Goal: Navigation & Orientation: Find specific page/section

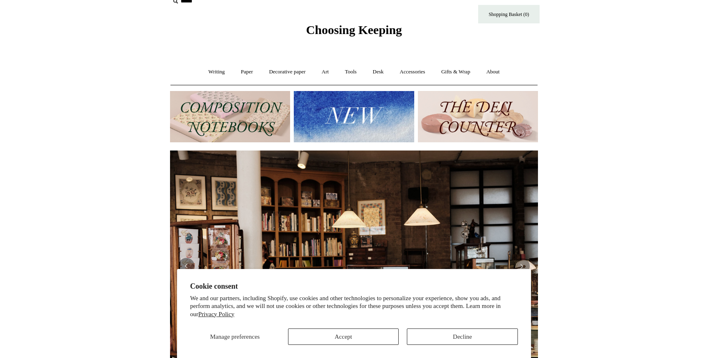
scroll to position [29, 0]
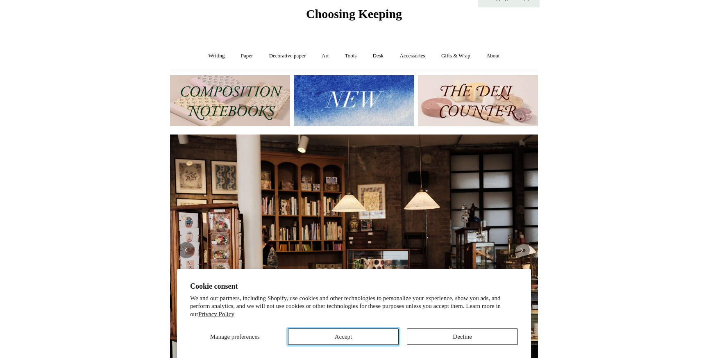
click at [371, 334] on button "Accept" at bounding box center [343, 336] width 111 height 16
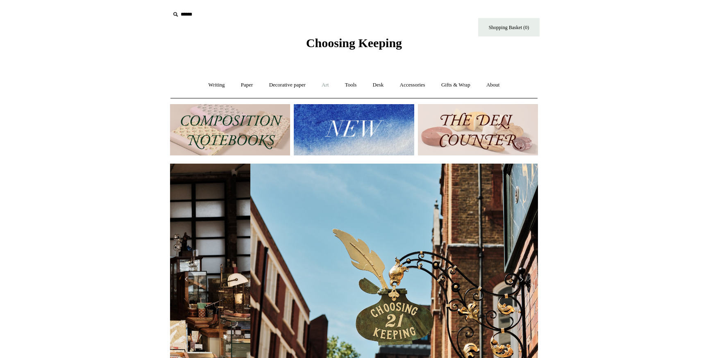
scroll to position [0, 368]
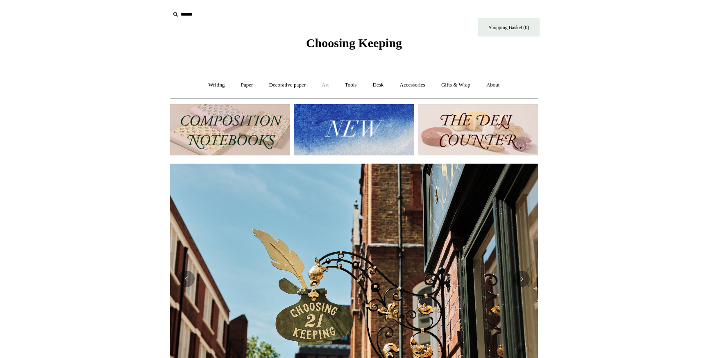
click at [327, 86] on link "Art +" at bounding box center [325, 85] width 22 height 22
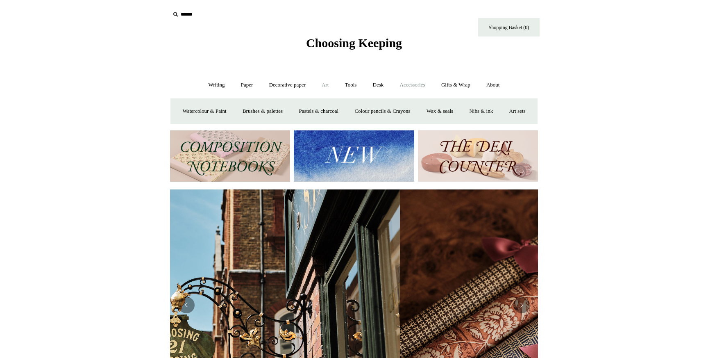
click at [416, 84] on link "Accessories +" at bounding box center [413, 85] width 40 height 22
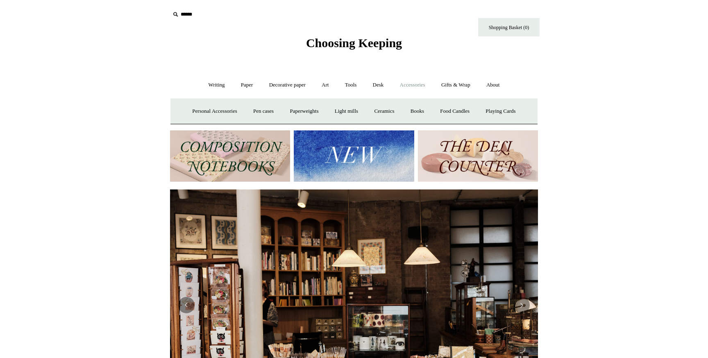
scroll to position [0, 0]
click at [416, 84] on link "Accessories -" at bounding box center [413, 85] width 40 height 22
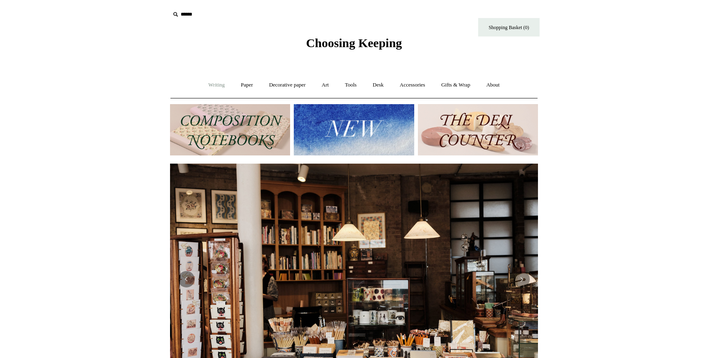
click at [209, 86] on link "Writing +" at bounding box center [216, 85] width 31 height 22
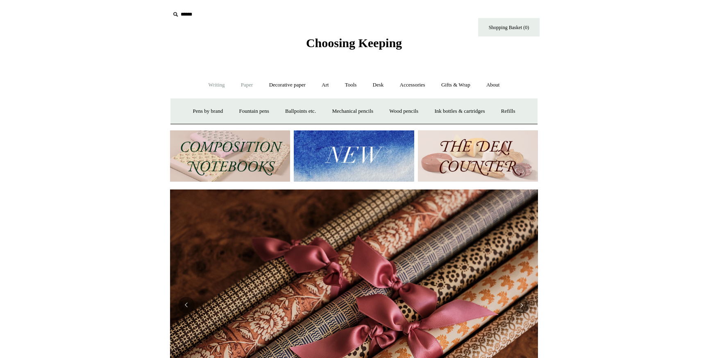
click at [242, 84] on link "Paper +" at bounding box center [247, 85] width 27 height 22
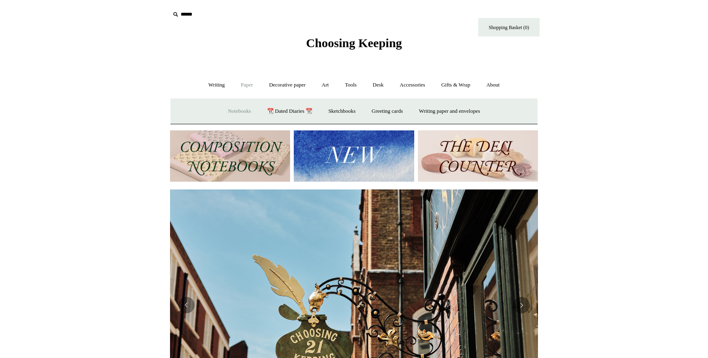
click at [239, 111] on link "Notebooks +" at bounding box center [240, 111] width 38 height 22
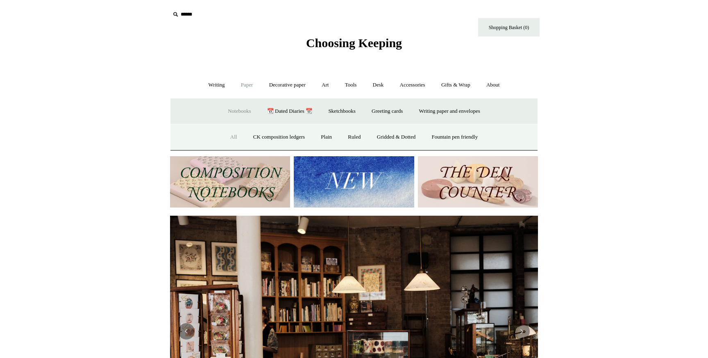
click at [227, 137] on link "All" at bounding box center [234, 137] width 22 height 22
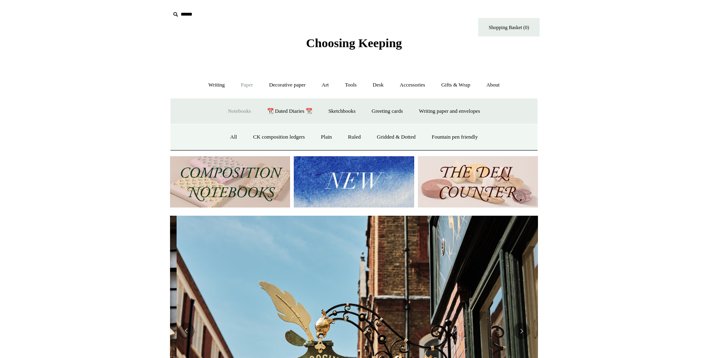
scroll to position [0, 368]
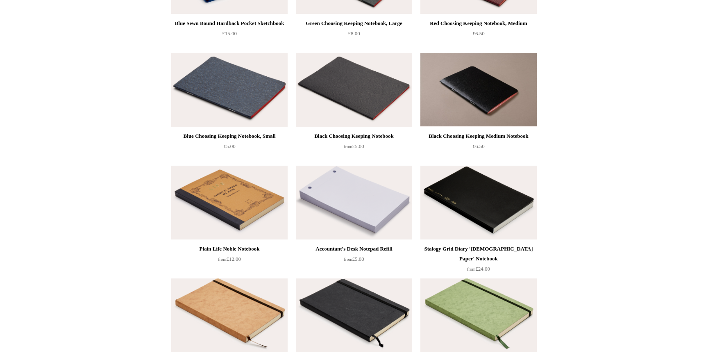
scroll to position [1746, 0]
